Goal: Task Accomplishment & Management: Manage account settings

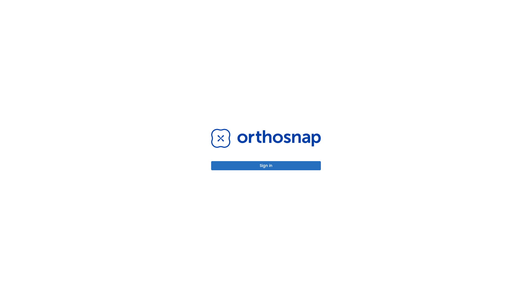
click at [266, 166] on button "Sign in" at bounding box center [266, 165] width 110 height 9
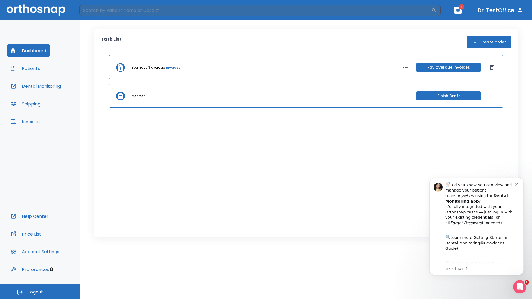
click at [40, 292] on span "Logout" at bounding box center [35, 292] width 15 height 6
